Goal: Task Accomplishment & Management: Manage account settings

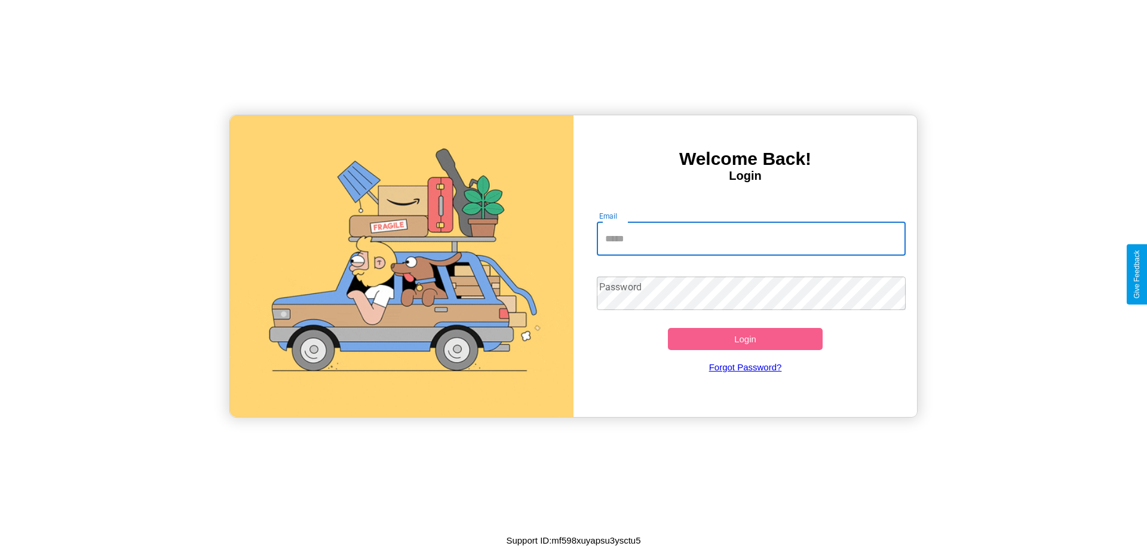
click at [751, 238] on input "Email" at bounding box center [752, 238] width 310 height 33
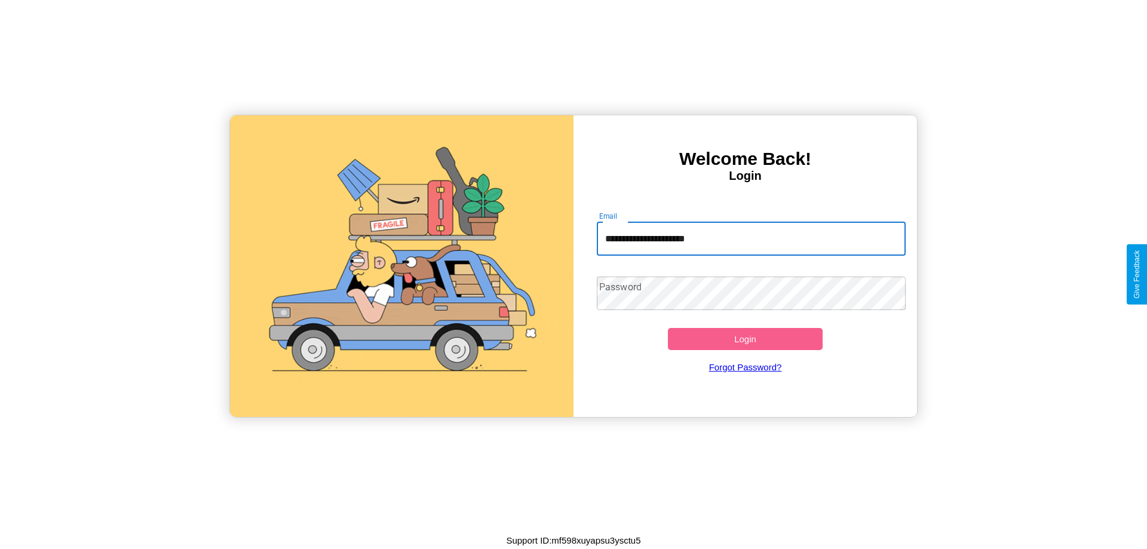
type input "**********"
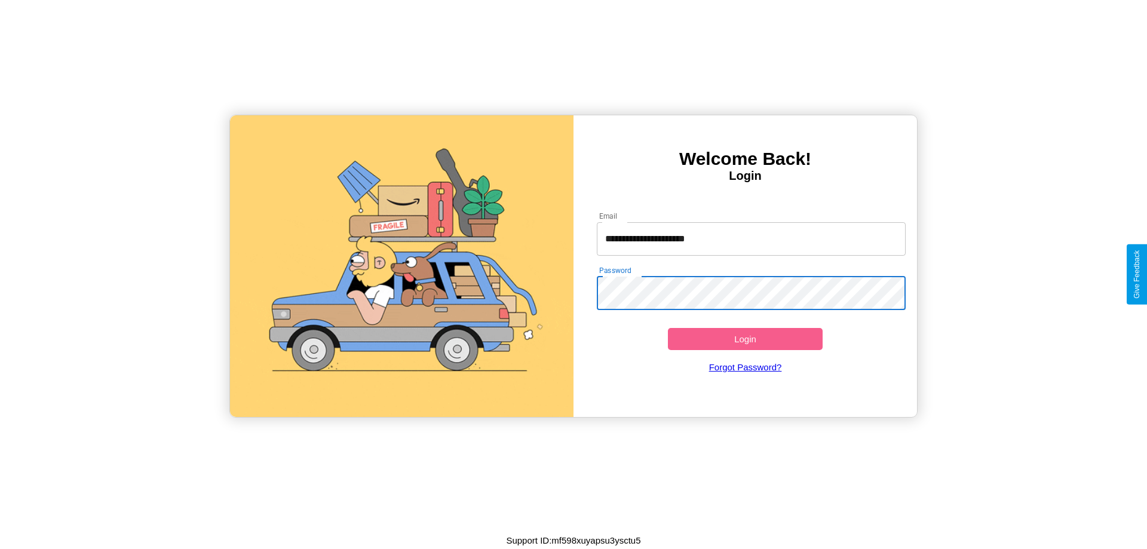
click at [745, 339] on button "Login" at bounding box center [745, 339] width 155 height 22
